Goal: Task Accomplishment & Management: Use online tool/utility

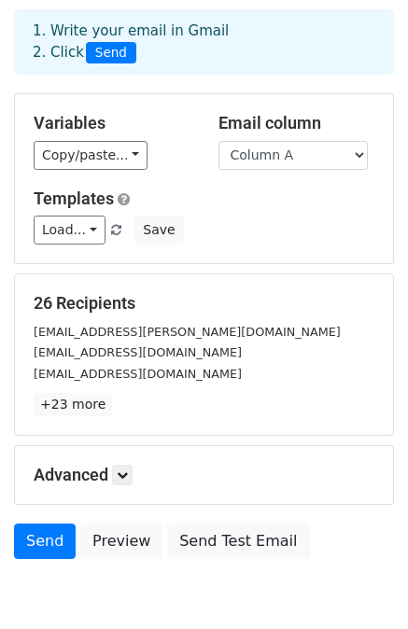
scroll to position [168, 0]
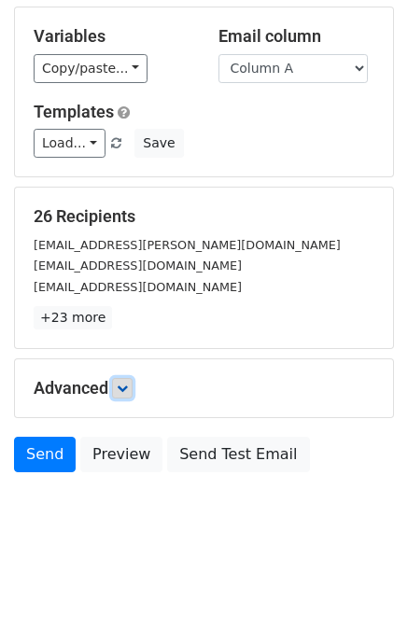
click at [123, 382] on icon at bounding box center [122, 387] width 11 height 11
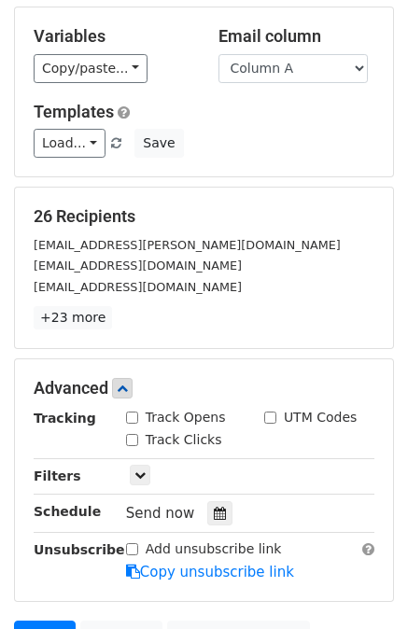
click at [145, 422] on label "Track Opens" at bounding box center [185, 418] width 80 height 20
click at [138, 422] on input "Track Opens" at bounding box center [132, 417] width 12 height 12
checkbox input "true"
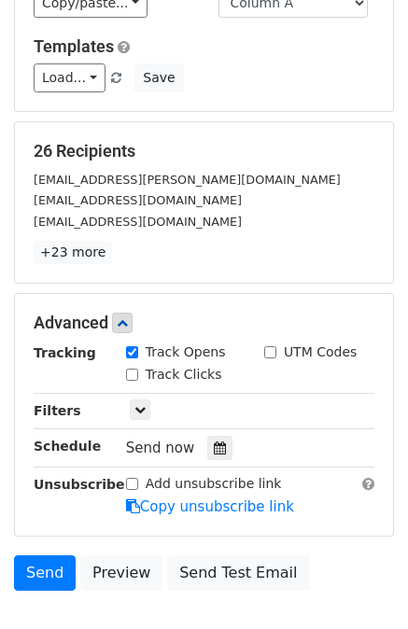
scroll to position [261, 0]
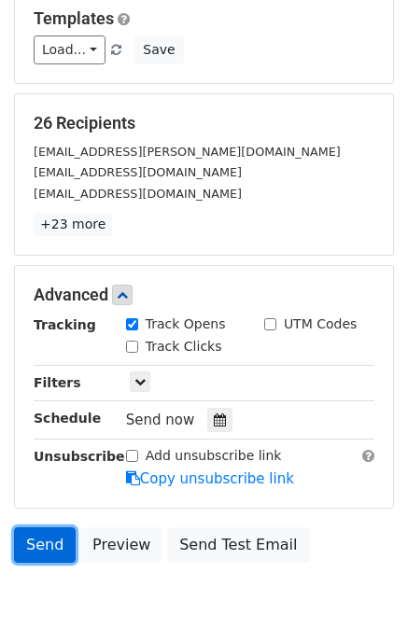
click at [49, 546] on link "Send" at bounding box center [45, 544] width 62 height 35
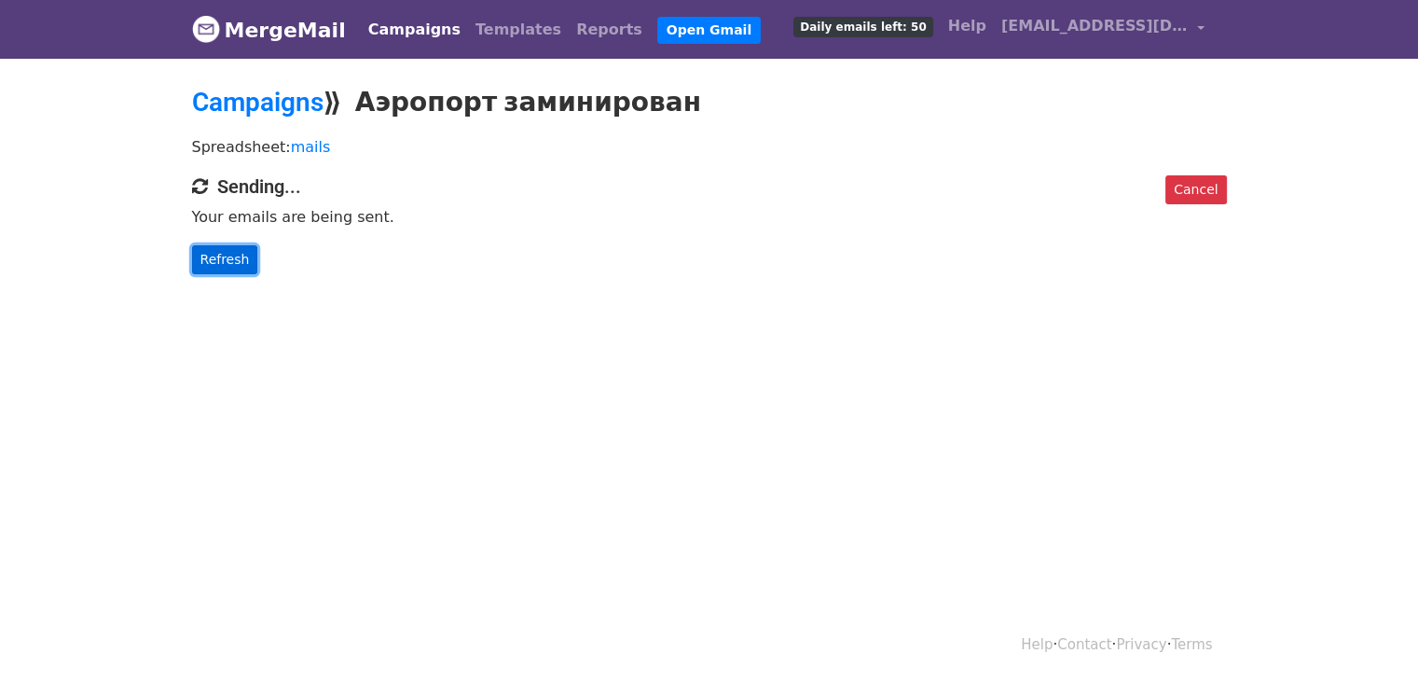
click at [235, 262] on link "Refresh" at bounding box center [225, 259] width 66 height 29
